Goal: Task Accomplishment & Management: Use online tool/utility

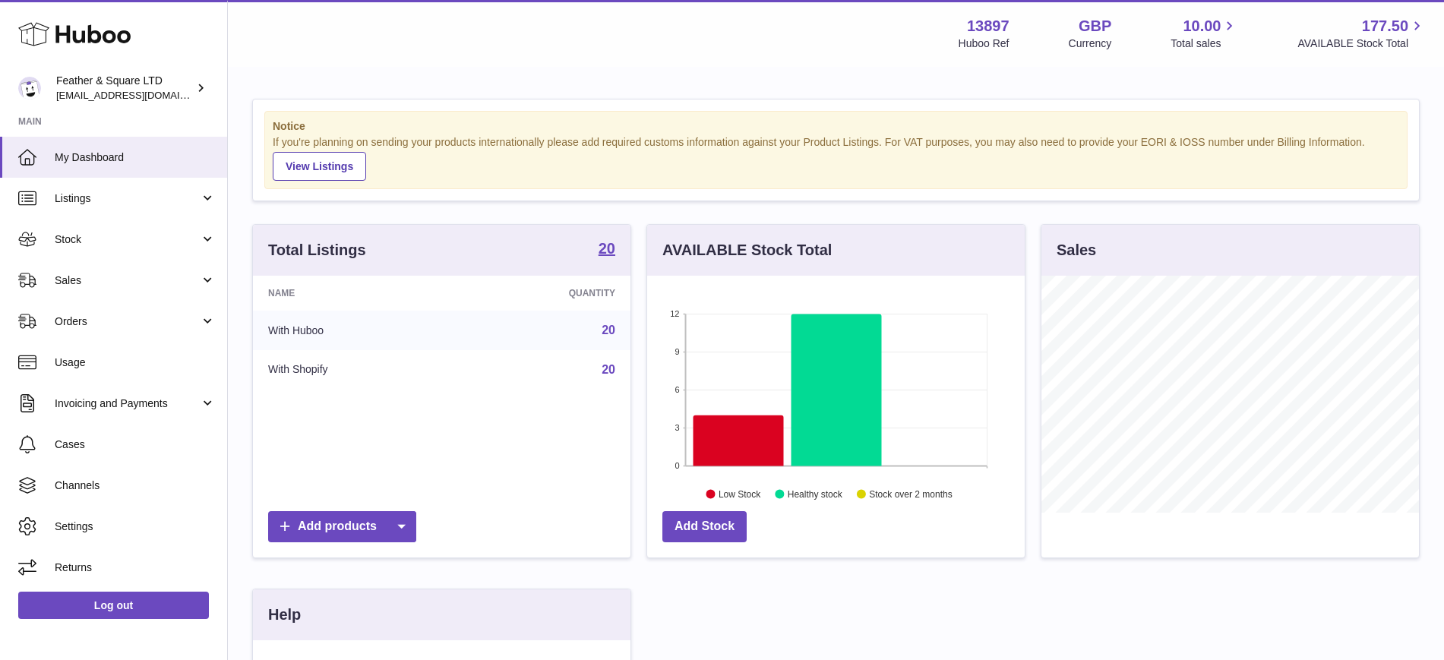
scroll to position [237, 378]
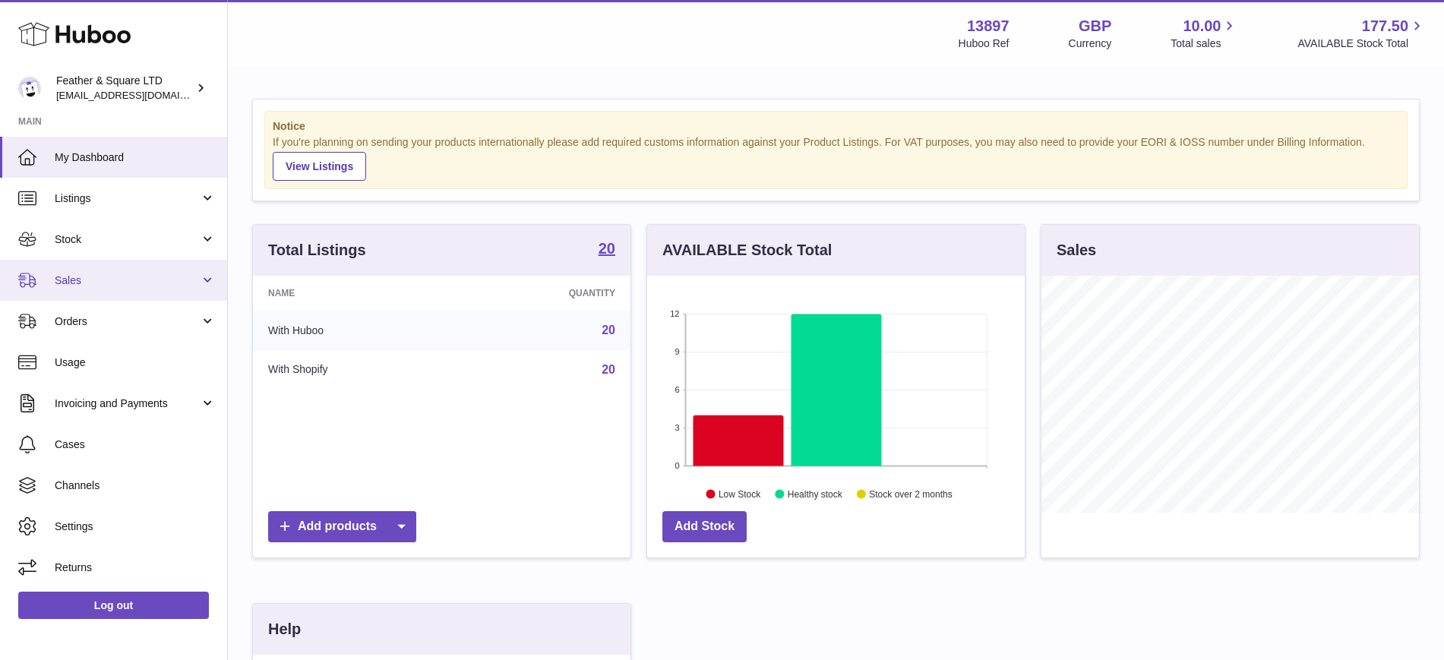
click at [97, 260] on link "Sales" at bounding box center [113, 280] width 227 height 41
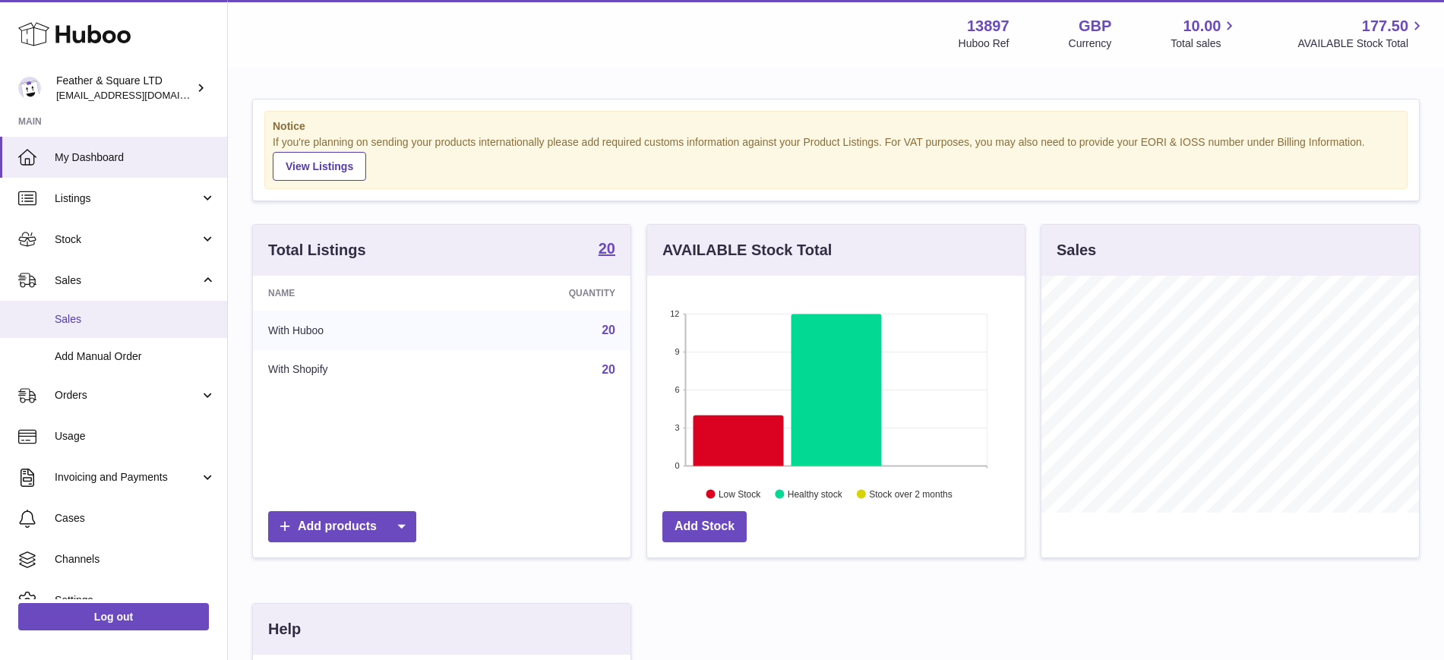
click at [115, 309] on link "Sales" at bounding box center [113, 319] width 227 height 37
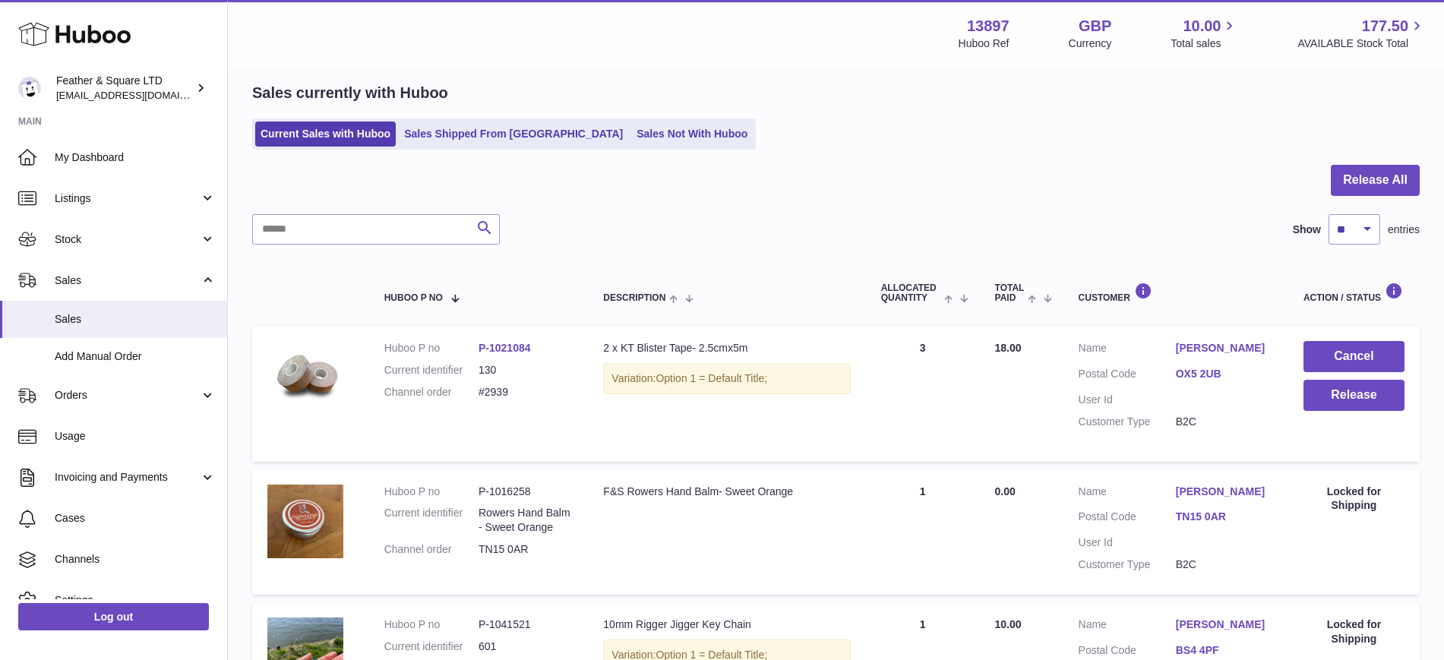
scroll to position [105, 0]
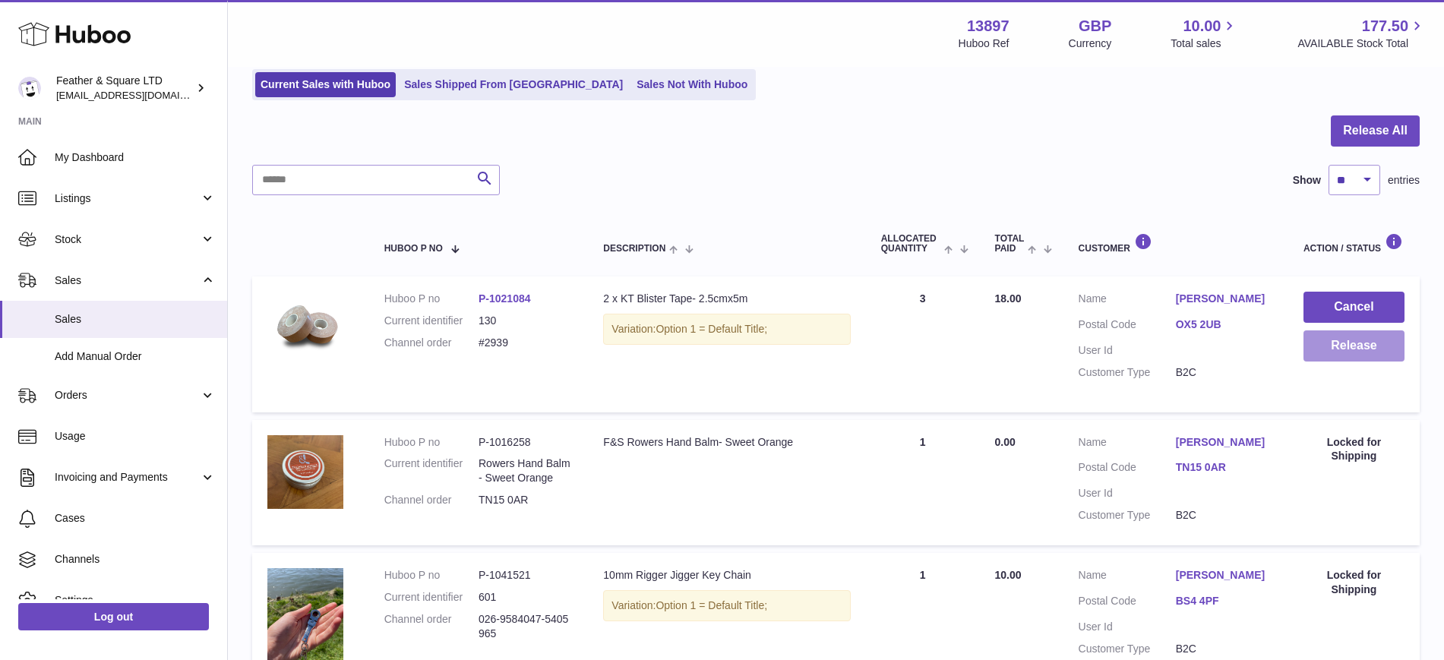
click at [1341, 345] on button "Release" at bounding box center [1353, 345] width 101 height 31
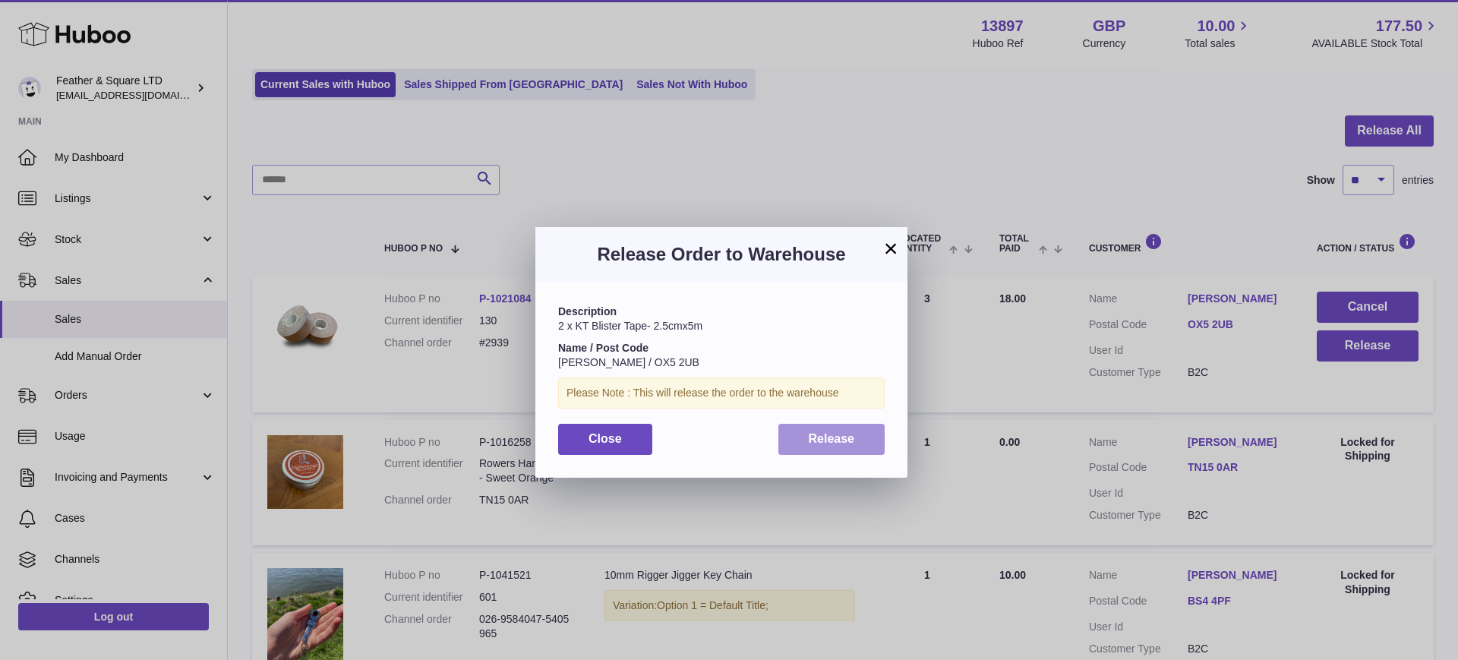
click at [845, 433] on span "Release" at bounding box center [832, 438] width 46 height 13
